Goal: Task Accomplishment & Management: Use online tool/utility

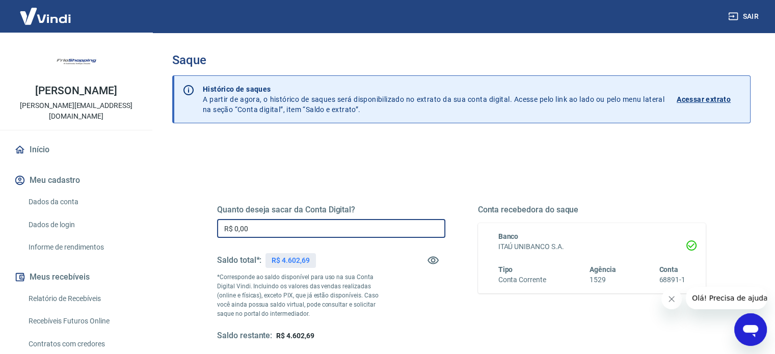
click at [265, 232] on input "R$ 0,00" at bounding box center [331, 228] width 228 height 19
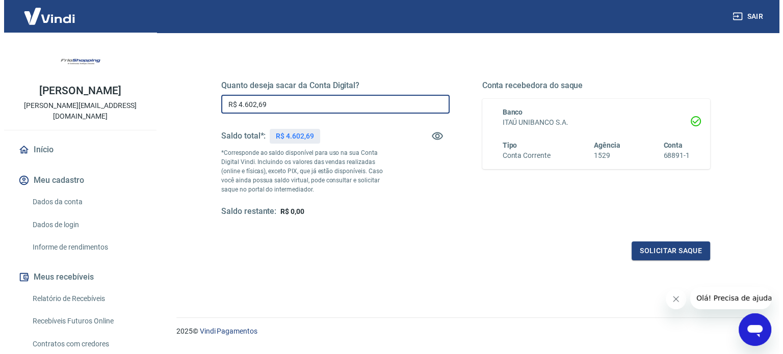
scroll to position [149, 0]
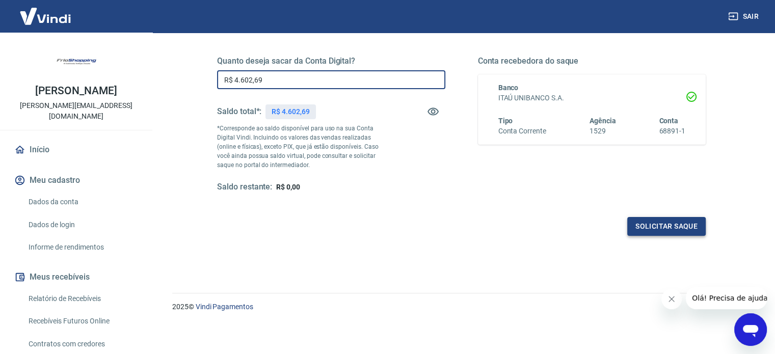
type input "R$ 4.602,69"
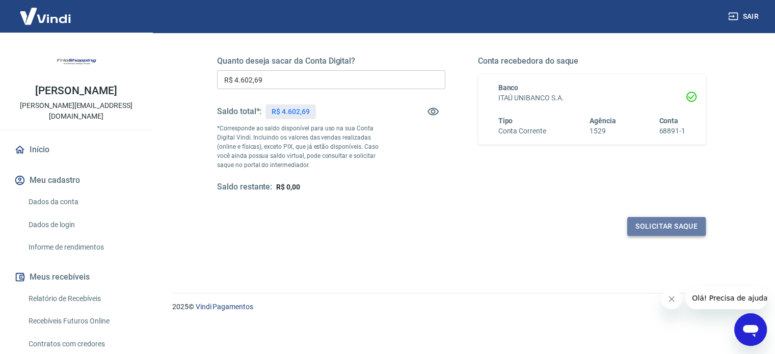
click at [670, 226] on button "Solicitar saque" at bounding box center [666, 226] width 78 height 19
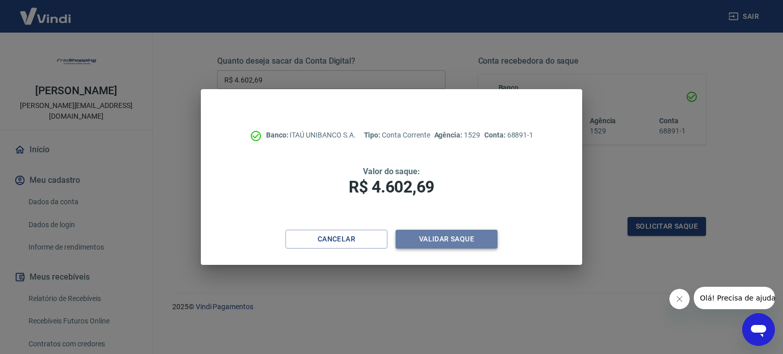
click at [433, 242] on button "Validar saque" at bounding box center [446, 239] width 102 height 19
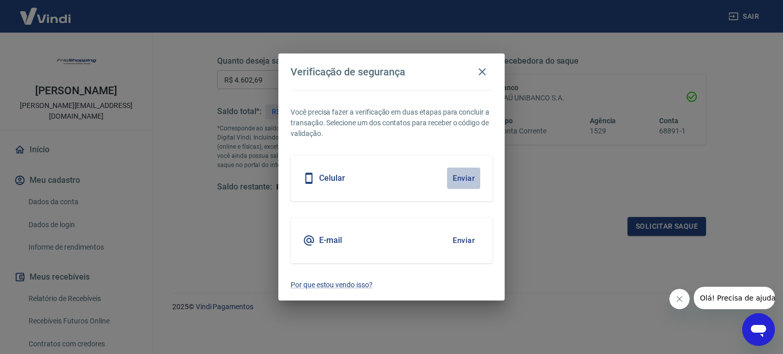
click at [462, 177] on button "Enviar" at bounding box center [463, 178] width 33 height 21
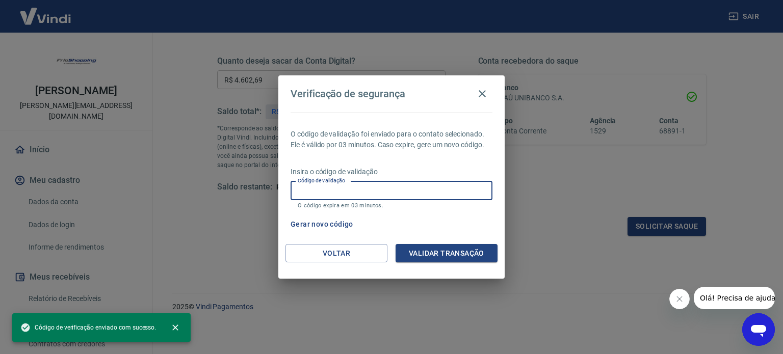
click at [339, 191] on input "Código de validação" at bounding box center [391, 190] width 202 height 19
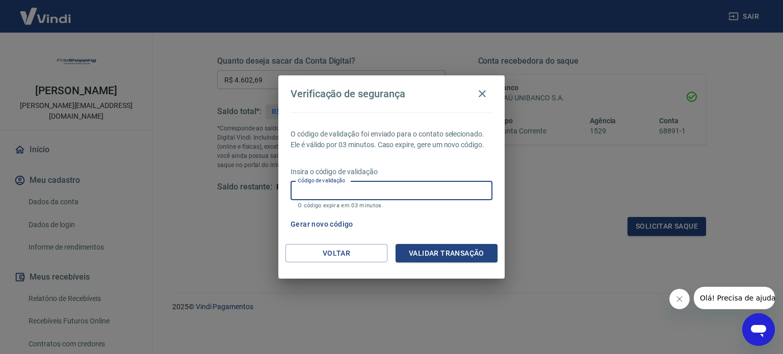
click at [339, 191] on input "Código de validação" at bounding box center [391, 190] width 202 height 19
type input "404455"
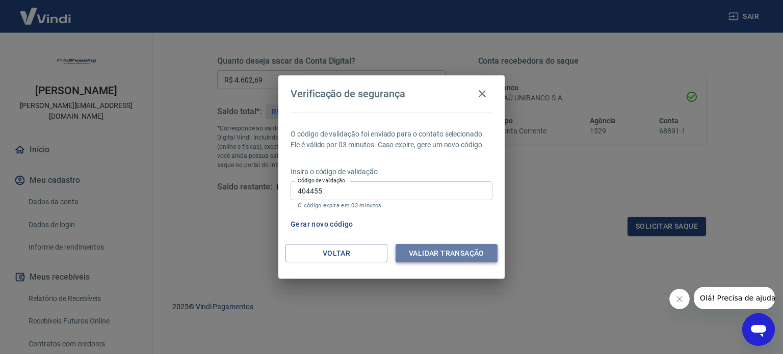
click at [460, 257] on button "Validar transação" at bounding box center [446, 253] width 102 height 19
